Goal: Information Seeking & Learning: Learn about a topic

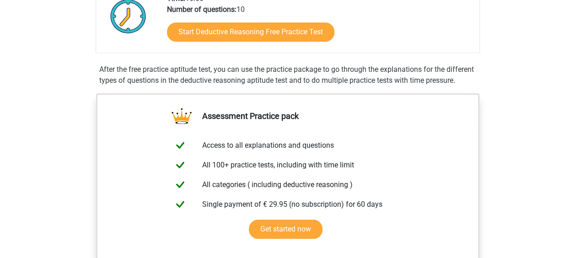
scroll to position [183, 0]
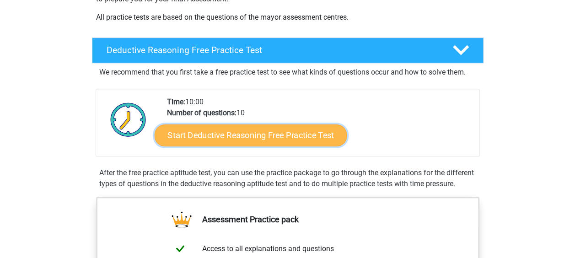
click at [247, 130] on link "Start Deductive Reasoning Free Practice Test" at bounding box center [250, 135] width 193 height 22
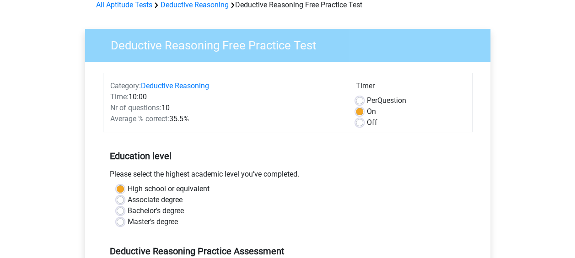
scroll to position [61, 0]
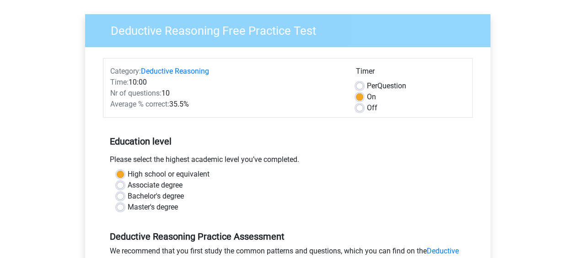
click at [141, 206] on label "Master's degree" at bounding box center [153, 207] width 50 height 11
click at [124, 206] on input "Master's degree" at bounding box center [120, 206] width 7 height 9
radio input "true"
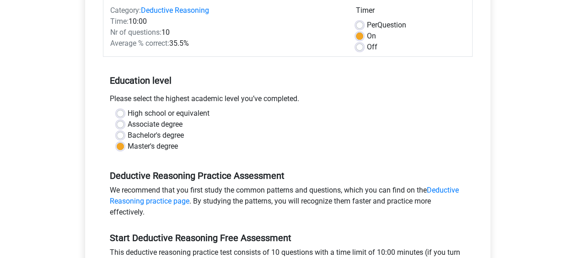
click at [128, 134] on label "Bachelor's degree" at bounding box center [156, 135] width 56 height 11
click at [123, 134] on input "Bachelor's degree" at bounding box center [120, 134] width 7 height 9
radio input "true"
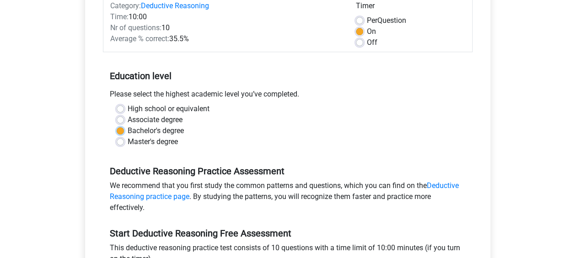
scroll to position [244, 0]
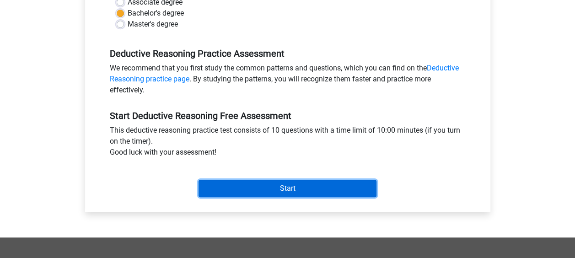
click at [264, 189] on input "Start" at bounding box center [288, 188] width 178 height 17
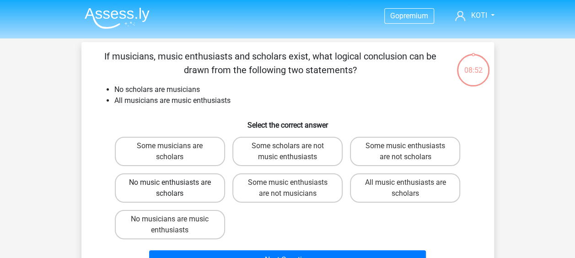
click at [205, 188] on label "No music enthusiasts are scholars" at bounding box center [170, 187] width 110 height 29
click at [176, 188] on input "No music enthusiasts are scholars" at bounding box center [173, 186] width 6 height 6
radio input "true"
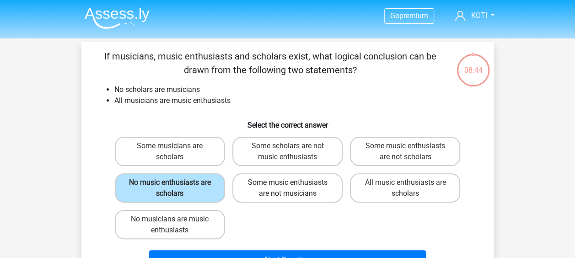
click at [261, 190] on label "Some music enthusiasts are not musicians" at bounding box center [287, 187] width 110 height 29
click at [287, 189] on input "Some music enthusiasts are not musicians" at bounding box center [290, 186] width 6 height 6
radio input "true"
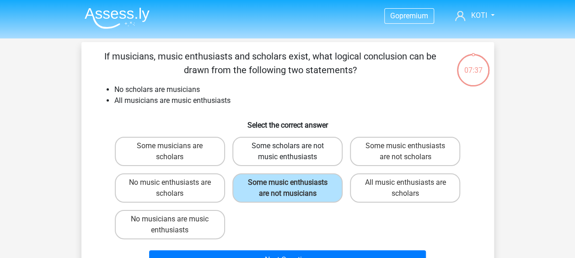
click at [293, 158] on label "Some scholars are not music enthusiasts" at bounding box center [287, 151] width 110 height 29
click at [293, 152] on input "Some scholars are not music enthusiasts" at bounding box center [290, 149] width 6 height 6
radio input "true"
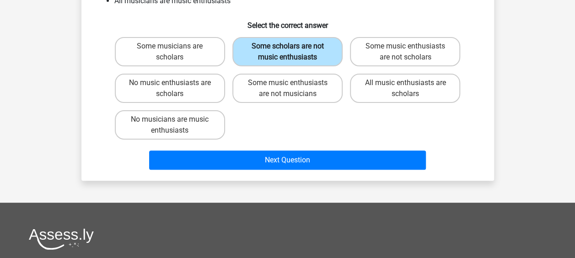
scroll to position [183, 0]
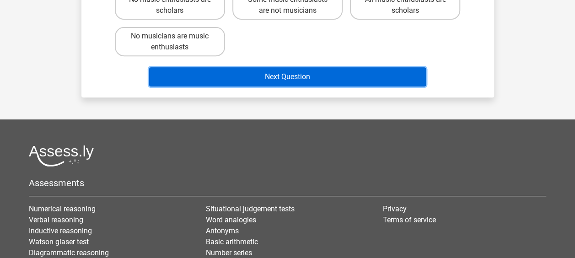
click at [274, 79] on button "Next Question" at bounding box center [287, 76] width 277 height 19
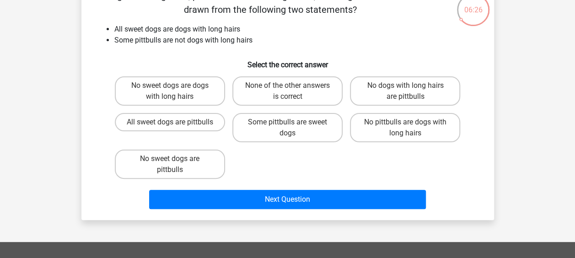
scroll to position [122, 0]
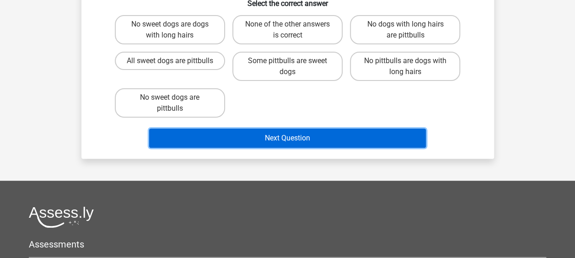
click at [286, 139] on button "Next Question" at bounding box center [287, 138] width 277 height 19
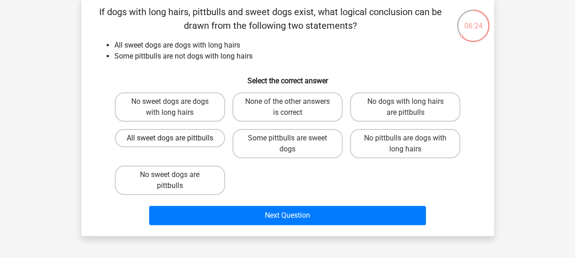
scroll to position [0, 0]
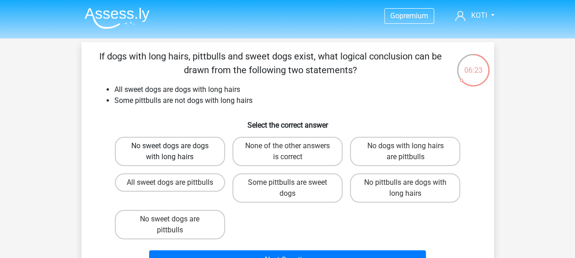
click at [201, 148] on label "No sweet dogs are dogs with long hairs" at bounding box center [170, 151] width 110 height 29
click at [176, 148] on input "No sweet dogs are dogs with long hairs" at bounding box center [173, 149] width 6 height 6
radio input "true"
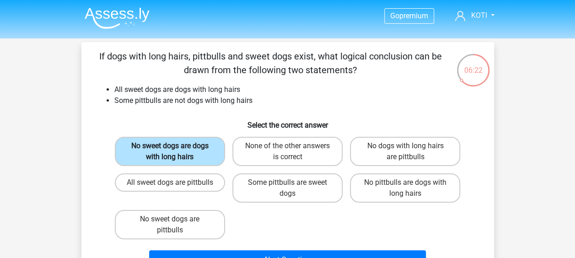
click at [188, 147] on label "No sweet dogs are dogs with long hairs" at bounding box center [170, 151] width 110 height 29
click at [176, 147] on input "No sweet dogs are dogs with long hairs" at bounding box center [173, 149] width 6 height 6
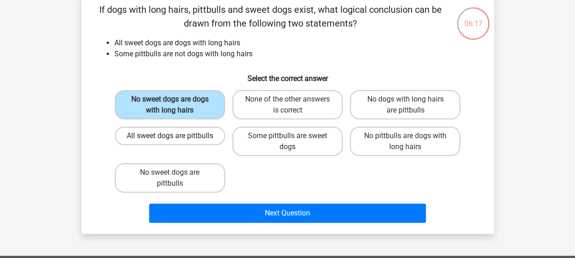
scroll to position [61, 0]
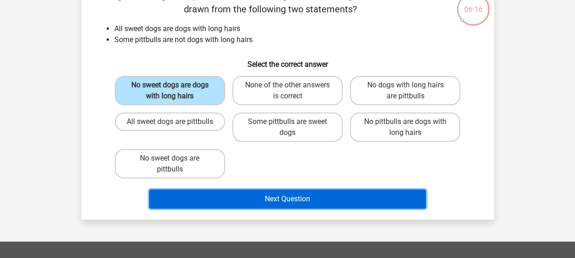
click at [270, 204] on button "Next Question" at bounding box center [287, 198] width 277 height 19
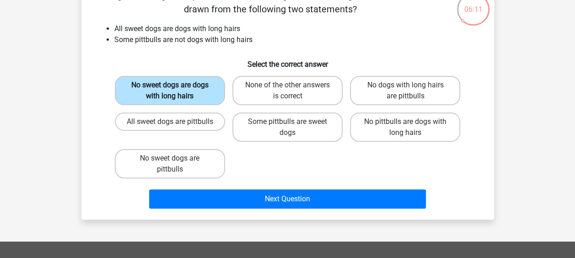
click at [200, 87] on label "No sweet dogs are dogs with long hairs" at bounding box center [170, 90] width 110 height 29
click at [176, 87] on input "No sweet dogs are dogs with long hairs" at bounding box center [173, 88] width 6 height 6
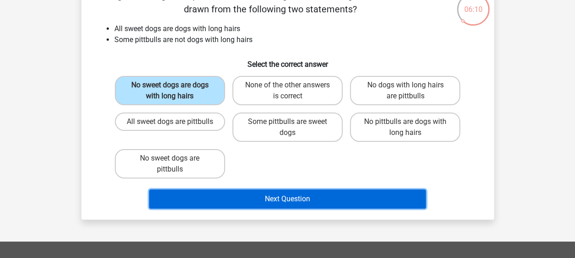
click at [269, 199] on button "Next Question" at bounding box center [287, 198] width 277 height 19
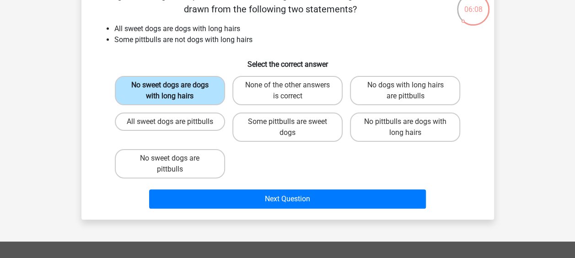
click at [177, 85] on label "No sweet dogs are dogs with long hairs" at bounding box center [170, 90] width 110 height 29
click at [176, 85] on input "No sweet dogs are dogs with long hairs" at bounding box center [173, 88] width 6 height 6
click at [303, 97] on label "None of the other answers is correct" at bounding box center [287, 90] width 110 height 29
click at [293, 91] on input "None of the other answers is correct" at bounding box center [290, 88] width 6 height 6
radio input "true"
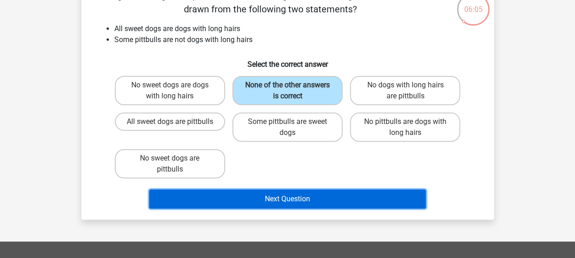
click at [299, 199] on button "Next Question" at bounding box center [287, 198] width 277 height 19
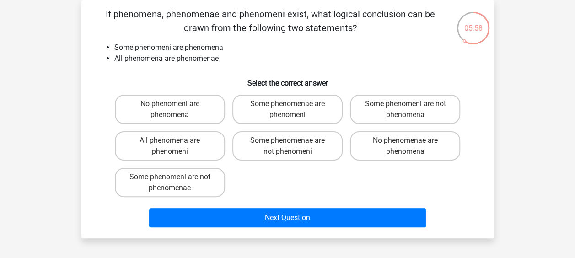
scroll to position [0, 0]
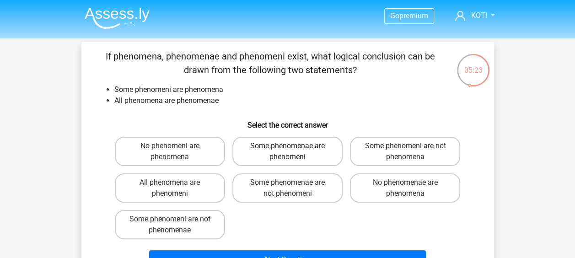
click at [274, 154] on label "Some phenomenae are phenomeni" at bounding box center [287, 151] width 110 height 29
click at [287, 152] on input "Some phenomenae are phenomeni" at bounding box center [290, 149] width 6 height 6
radio input "true"
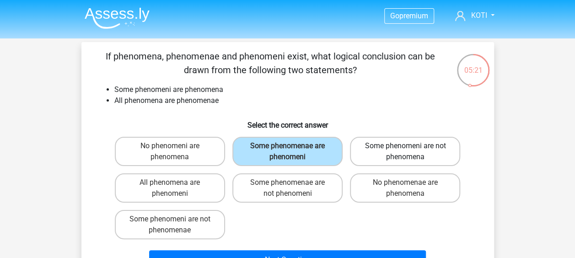
click at [377, 151] on label "Some phenomeni are not phenomena" at bounding box center [405, 151] width 110 height 29
click at [405, 151] on input "Some phenomeni are not phenomena" at bounding box center [408, 149] width 6 height 6
radio input "true"
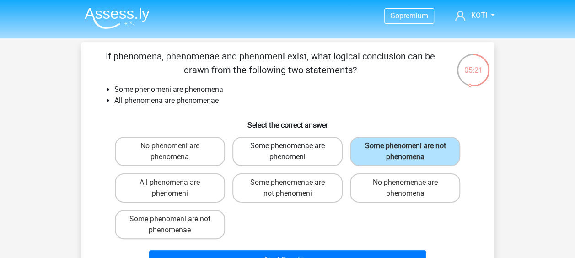
click at [307, 152] on label "Some phenomenae are phenomeni" at bounding box center [287, 151] width 110 height 29
click at [293, 152] on input "Some phenomenae are phenomeni" at bounding box center [290, 149] width 6 height 6
radio input "true"
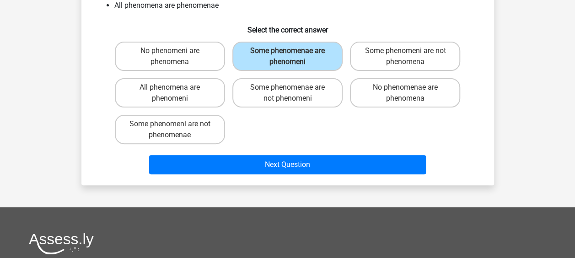
scroll to position [183, 0]
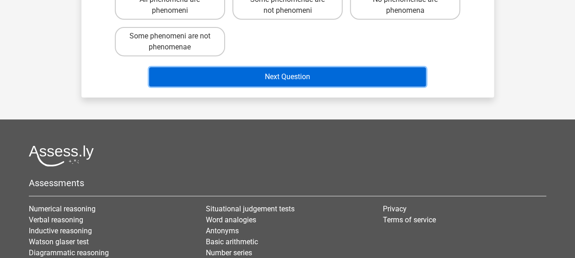
click at [297, 78] on button "Next Question" at bounding box center [287, 76] width 277 height 19
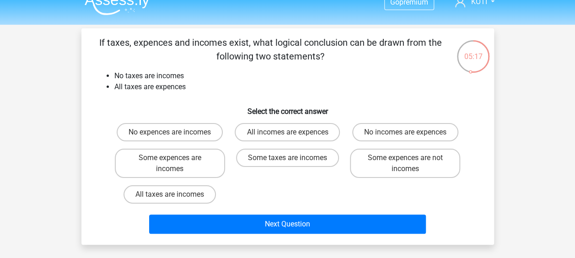
scroll to position [0, 0]
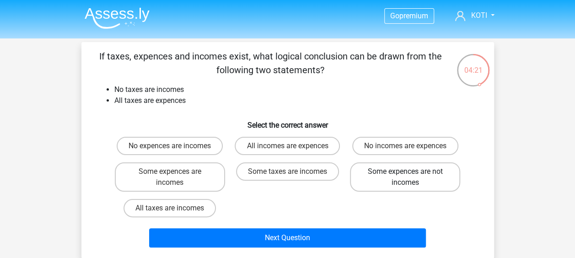
click at [387, 176] on label "Some expences are not incomes" at bounding box center [405, 176] width 110 height 29
click at [405, 176] on input "Some expences are not incomes" at bounding box center [408, 175] width 6 height 6
radio input "true"
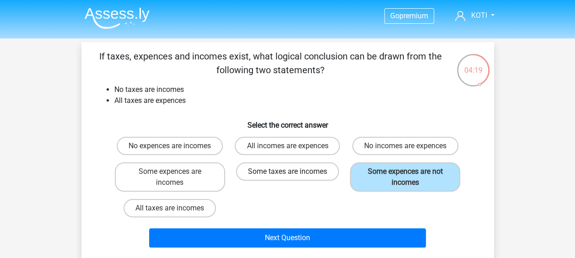
scroll to position [61, 0]
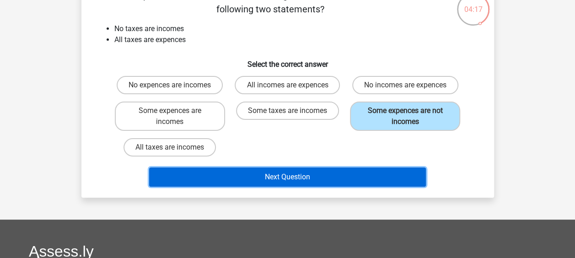
click at [186, 170] on button "Next Question" at bounding box center [287, 176] width 277 height 19
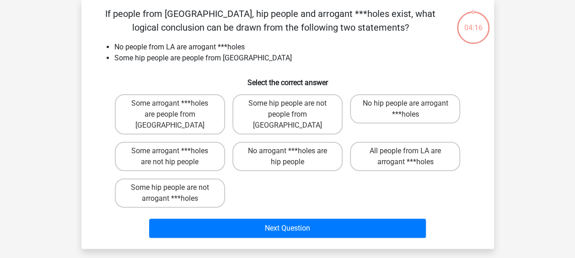
scroll to position [42, 0]
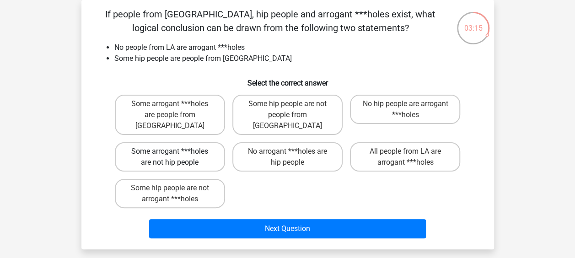
click at [167, 142] on label "Some arrogant ***holes are not hip people" at bounding box center [170, 156] width 110 height 29
click at [170, 151] on input "Some arrogant ***holes are not hip people" at bounding box center [173, 154] width 6 height 6
radio input "true"
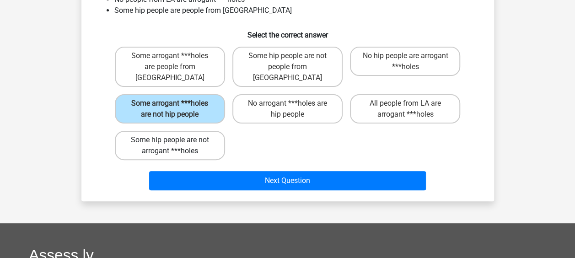
scroll to position [103, 0]
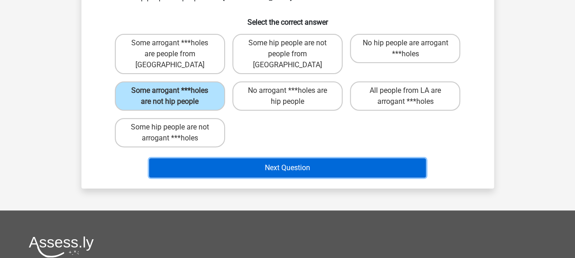
click at [276, 160] on button "Next Question" at bounding box center [287, 167] width 277 height 19
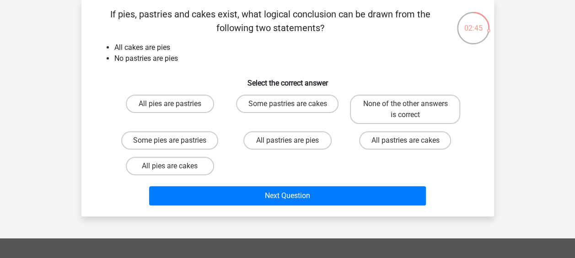
scroll to position [0, 0]
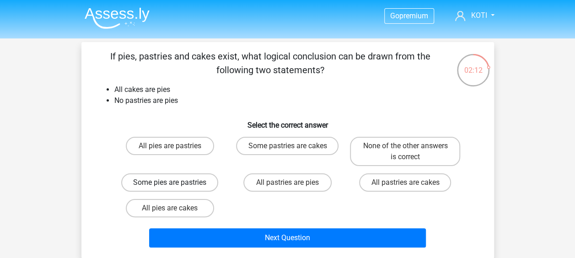
click at [187, 178] on label "Some pies are pastries" at bounding box center [169, 182] width 97 height 18
click at [176, 183] on input "Some pies are pastries" at bounding box center [173, 186] width 6 height 6
radio input "true"
click at [381, 150] on label "None of the other answers is correct" at bounding box center [405, 151] width 110 height 29
click at [405, 150] on input "None of the other answers is correct" at bounding box center [408, 149] width 6 height 6
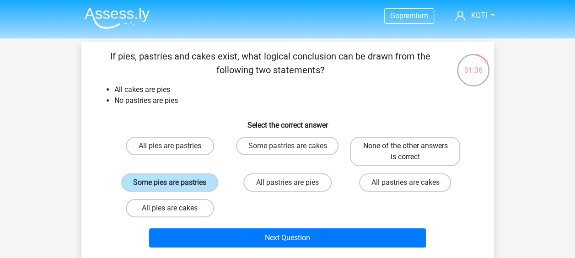
radio input "true"
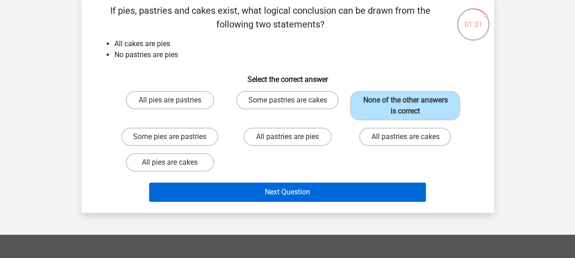
scroll to position [61, 0]
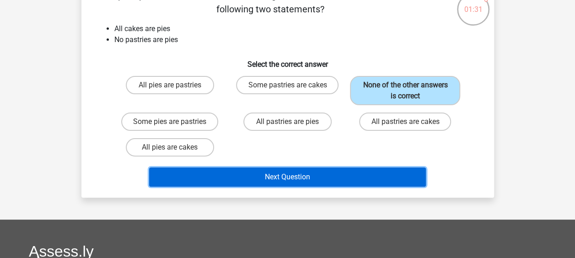
click at [301, 177] on button "Next Question" at bounding box center [287, 176] width 277 height 19
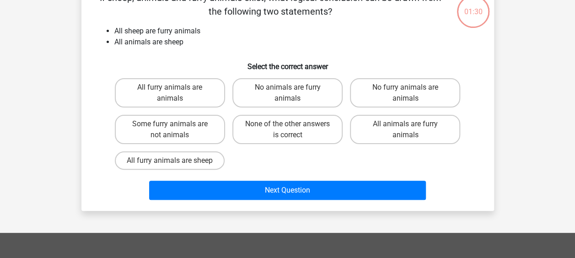
scroll to position [42, 0]
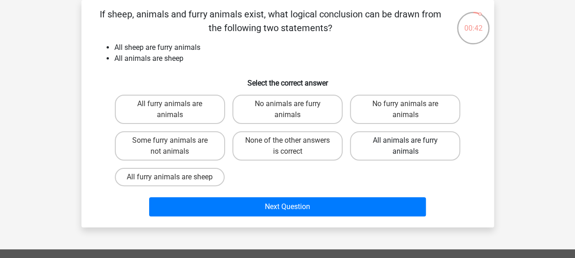
click at [383, 140] on label "All animals are furry animals" at bounding box center [405, 145] width 110 height 29
click at [405, 140] on input "All animals are furry animals" at bounding box center [408, 143] width 6 height 6
radio input "true"
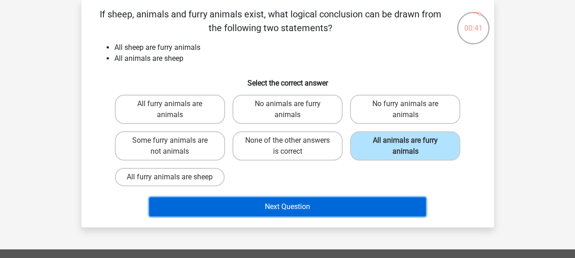
click at [323, 205] on button "Next Question" at bounding box center [287, 206] width 277 height 19
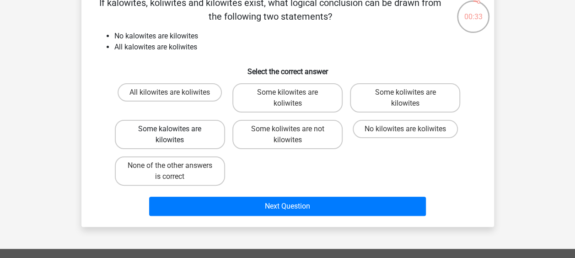
scroll to position [61, 0]
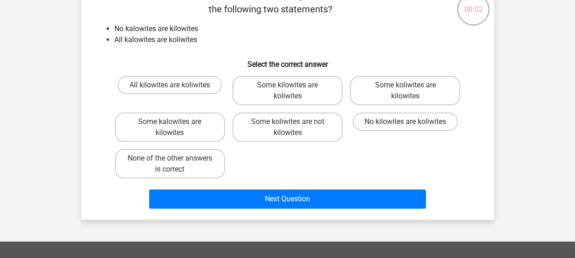
click at [170, 86] on input "All kilowites are koliwites" at bounding box center [173, 88] width 6 height 6
radio input "true"
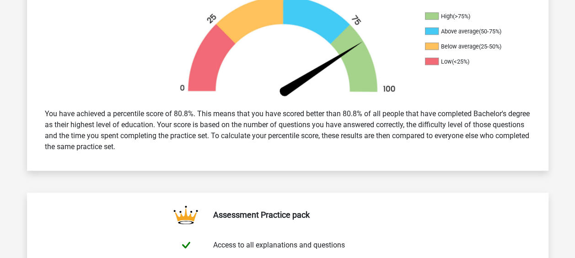
scroll to position [610, 0]
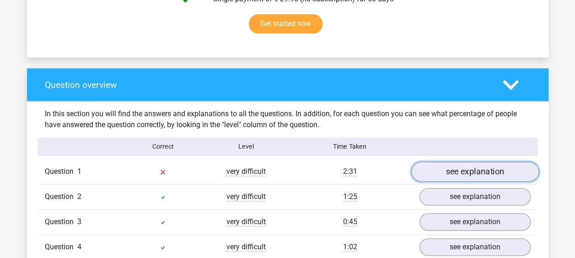
click at [455, 174] on link "see explanation" at bounding box center [475, 172] width 128 height 20
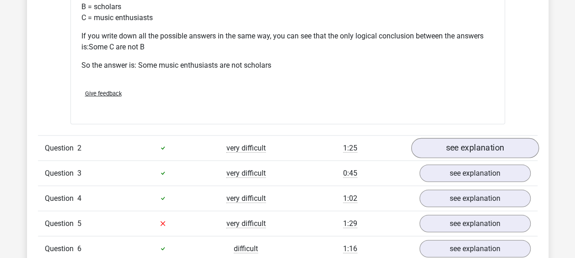
scroll to position [1098, 0]
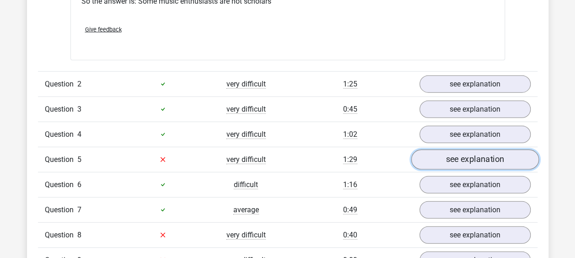
click at [459, 158] on link "see explanation" at bounding box center [475, 160] width 128 height 20
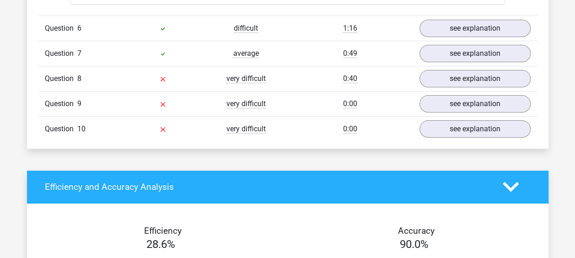
scroll to position [1708, 0]
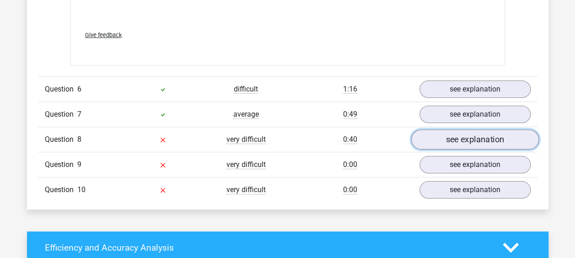
click at [449, 143] on link "see explanation" at bounding box center [475, 139] width 128 height 20
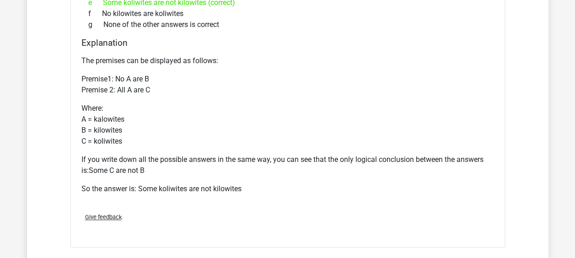
scroll to position [2074, 0]
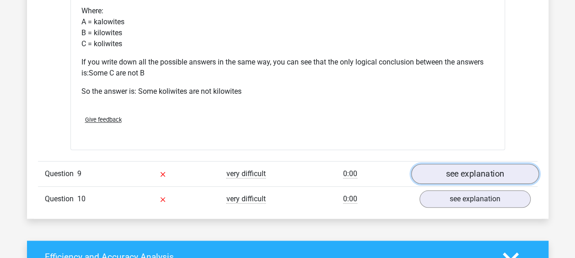
click at [486, 173] on link "see explanation" at bounding box center [475, 174] width 128 height 20
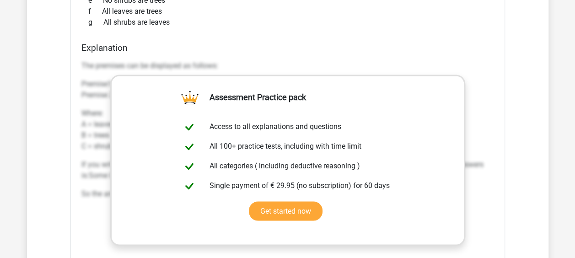
scroll to position [2562, 0]
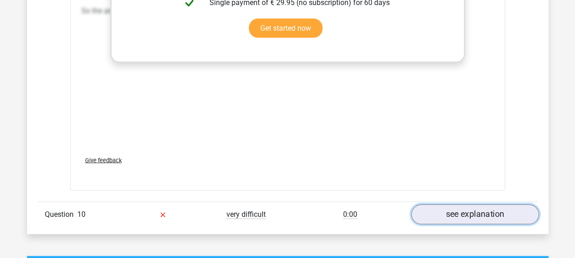
click at [450, 209] on link "see explanation" at bounding box center [475, 214] width 128 height 20
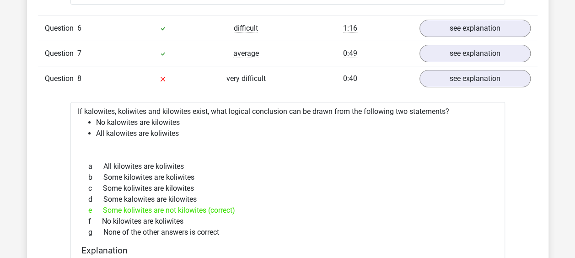
scroll to position [1464, 0]
